Goal: Transaction & Acquisition: Purchase product/service

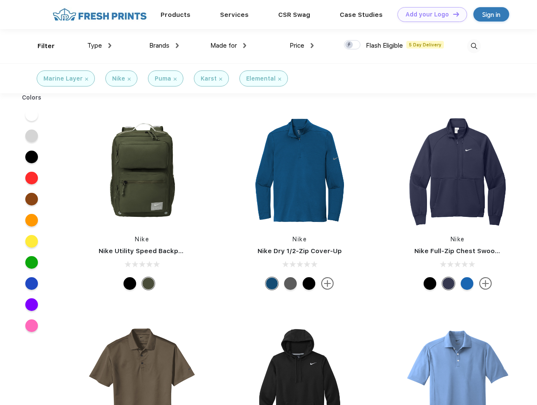
click at [429, 14] on link "Add your Logo Design Tool" at bounding box center [432, 14] width 70 height 15
click at [0, 0] on div "Design Tool" at bounding box center [0, 0] width 0 height 0
click at [452, 14] on link "Add your Logo Design Tool" at bounding box center [432, 14] width 70 height 15
click at [40, 46] on div "Filter" at bounding box center [46, 46] width 17 height 10
click at [99, 46] on span "Type" at bounding box center [94, 46] width 15 height 8
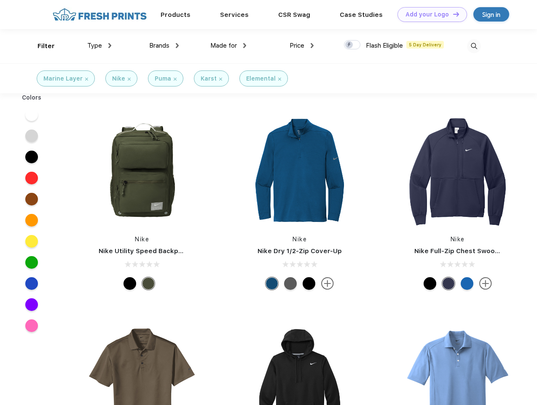
click at [164, 46] on span "Brands" at bounding box center [159, 46] width 20 height 8
click at [228, 46] on span "Made for" at bounding box center [223, 46] width 27 height 8
click at [302, 46] on span "Price" at bounding box center [297, 46] width 15 height 8
click at [352, 45] on div at bounding box center [352, 44] width 16 height 9
click at [349, 45] on input "checkbox" at bounding box center [346, 42] width 5 height 5
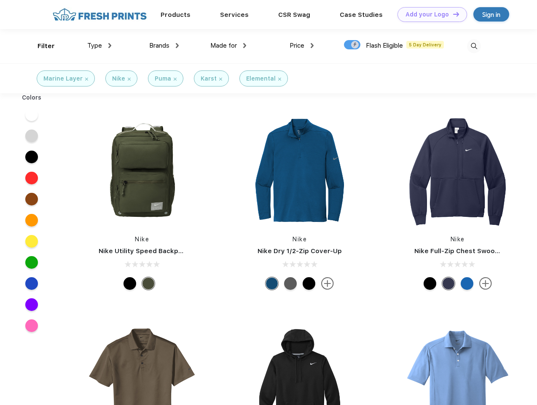
click at [474, 46] on img at bounding box center [474, 46] width 14 height 14
